Goal: Task Accomplishment & Management: Manage account settings

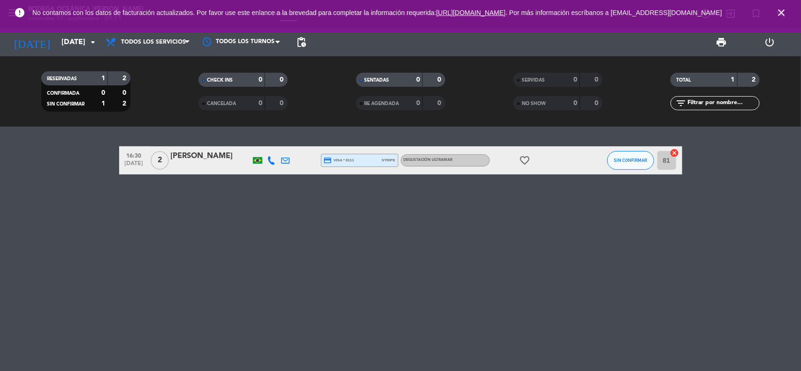
click at [782, 15] on icon "close" at bounding box center [781, 12] width 11 height 11
click at [784, 12] on icon "close" at bounding box center [781, 12] width 11 height 11
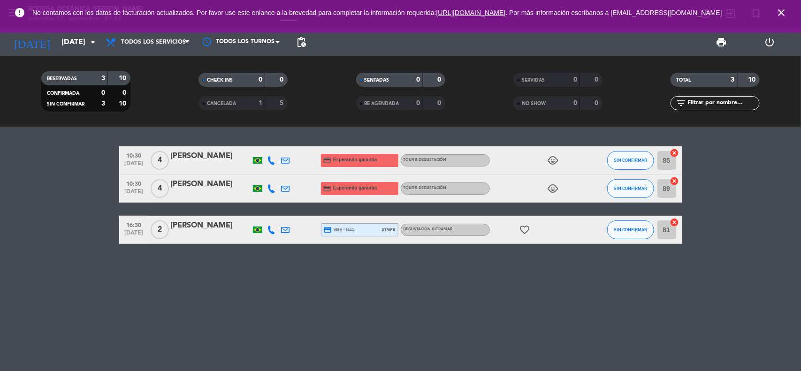
click at [780, 12] on icon "close" at bounding box center [781, 12] width 11 height 11
